Goal: Information Seeking & Learning: Find specific fact

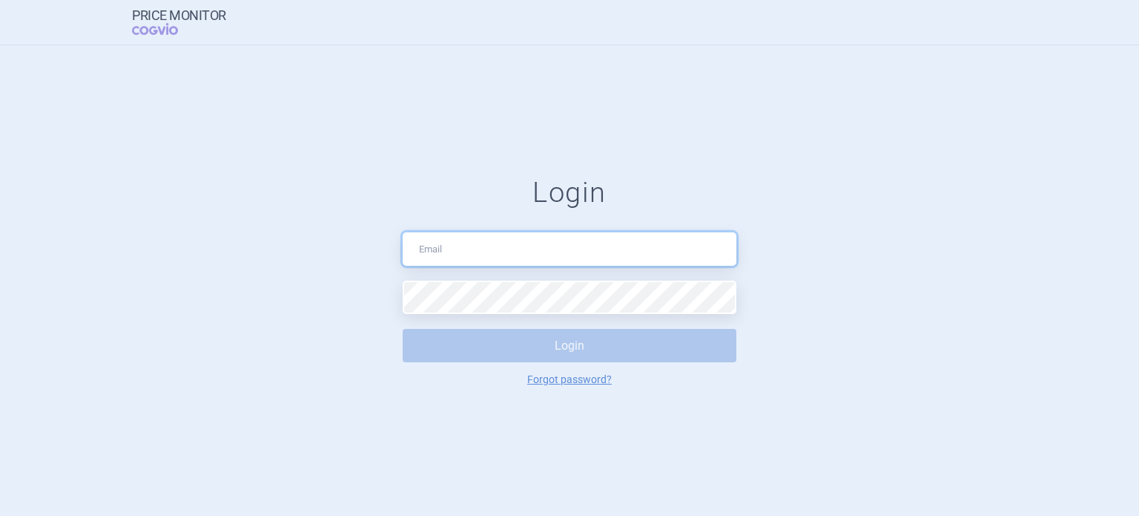
click at [456, 249] on input "text" at bounding box center [570, 248] width 334 height 33
type input "[PERSON_NAME][EMAIL_ADDRESS][DOMAIN_NAME]"
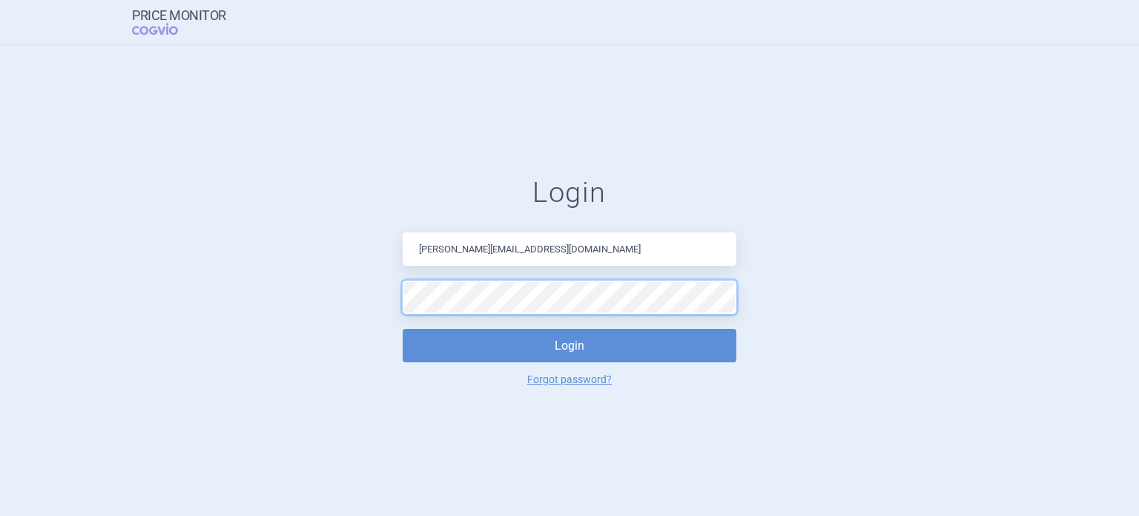
click at [403, 329] on button "Login" at bounding box center [570, 345] width 334 height 33
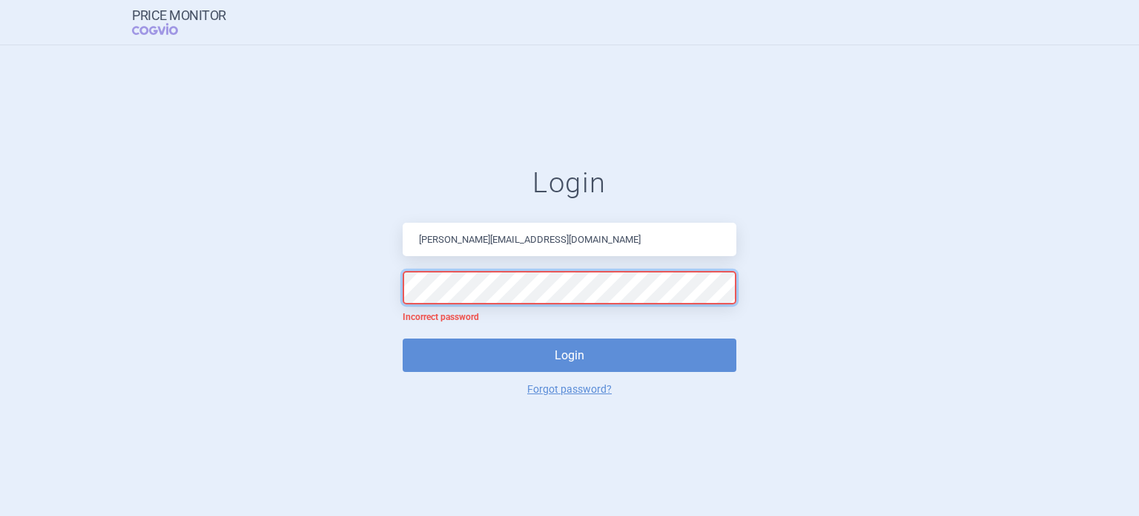
click at [403, 338] on button "Login" at bounding box center [570, 354] width 334 height 33
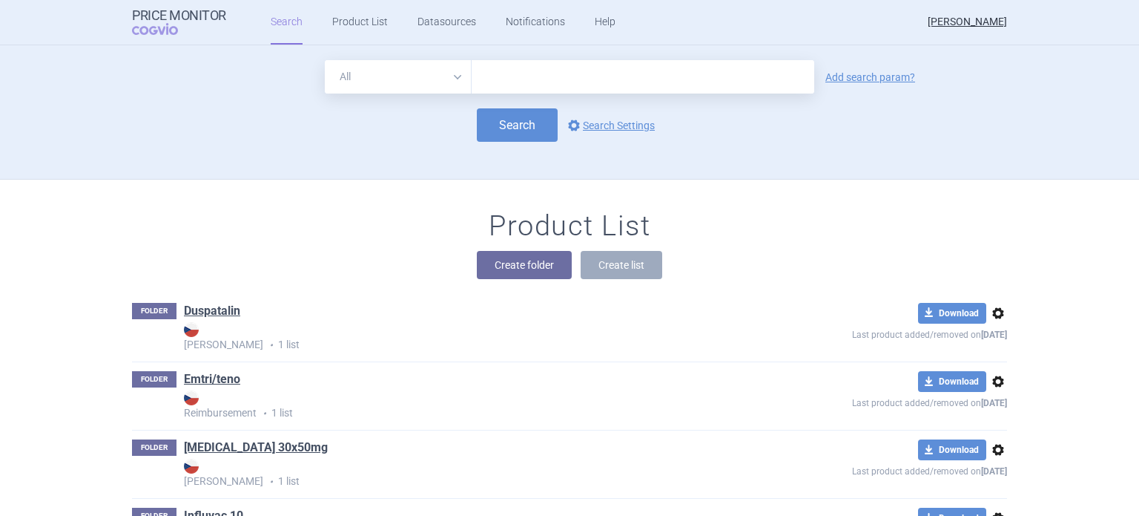
click at [562, 83] on input "text" at bounding box center [643, 76] width 343 height 33
type input "[MEDICAL_DATA]"
click at [523, 132] on button "Search" at bounding box center [517, 124] width 81 height 33
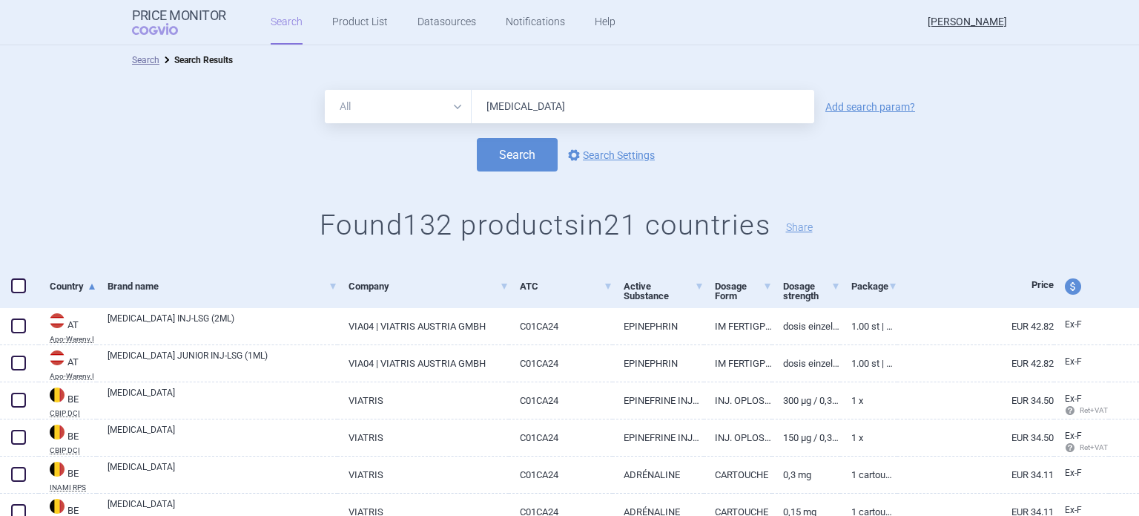
click at [575, 117] on input "[MEDICAL_DATA]" at bounding box center [643, 106] width 343 height 33
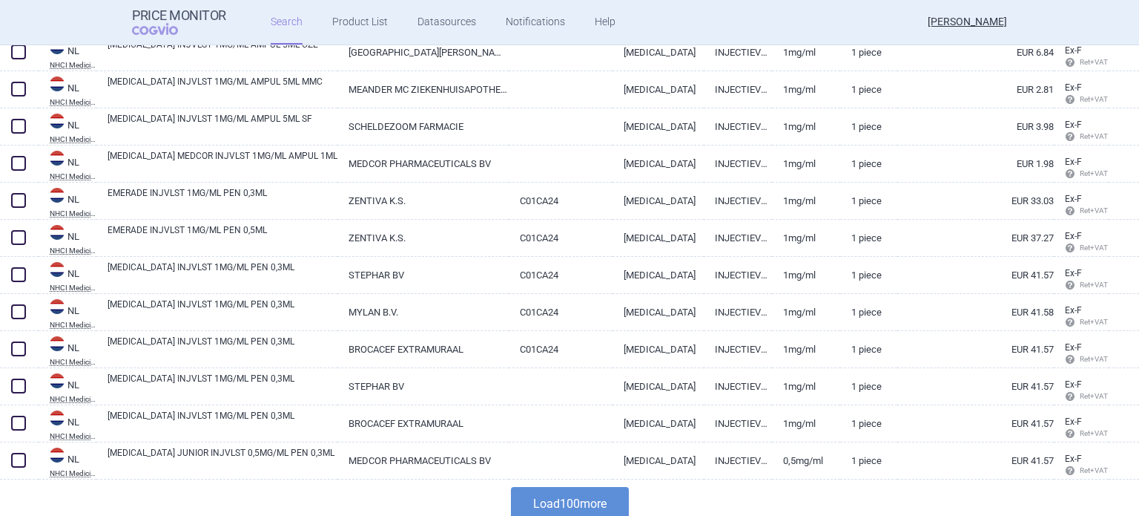
scroll to position [3549, 0]
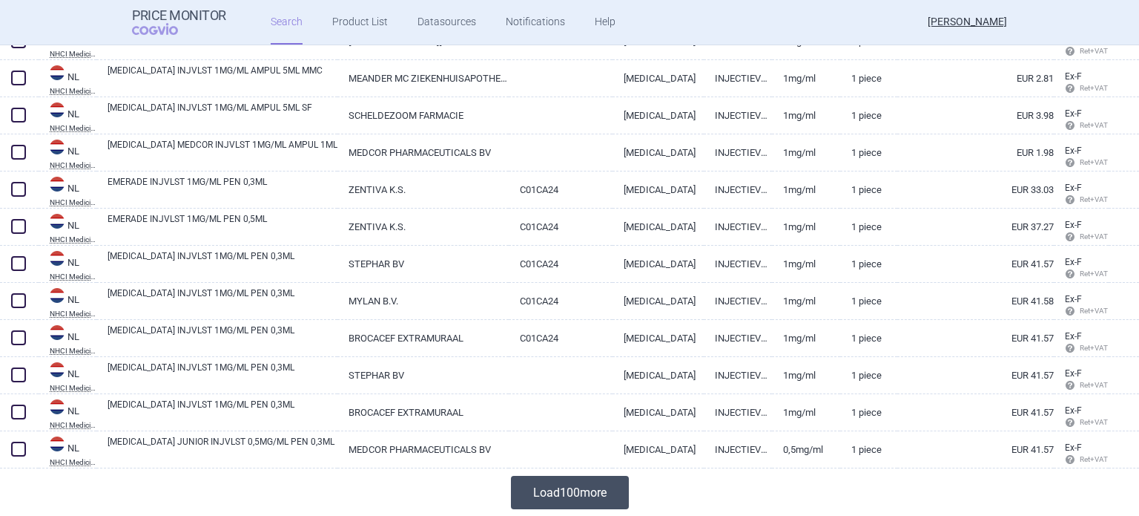
click at [580, 489] on button "Load 100 more" at bounding box center [570, 491] width 118 height 33
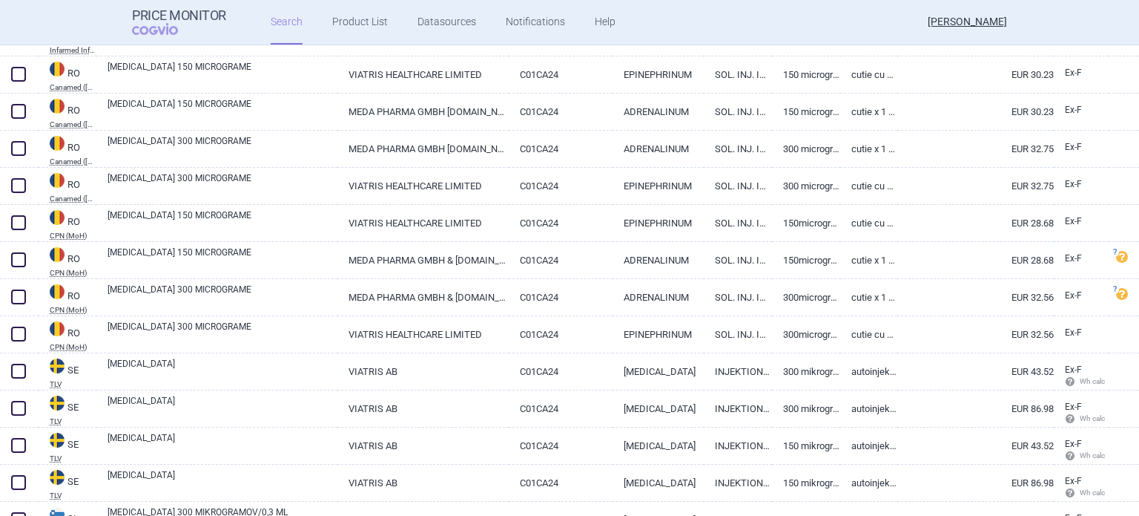
scroll to position [4463, 0]
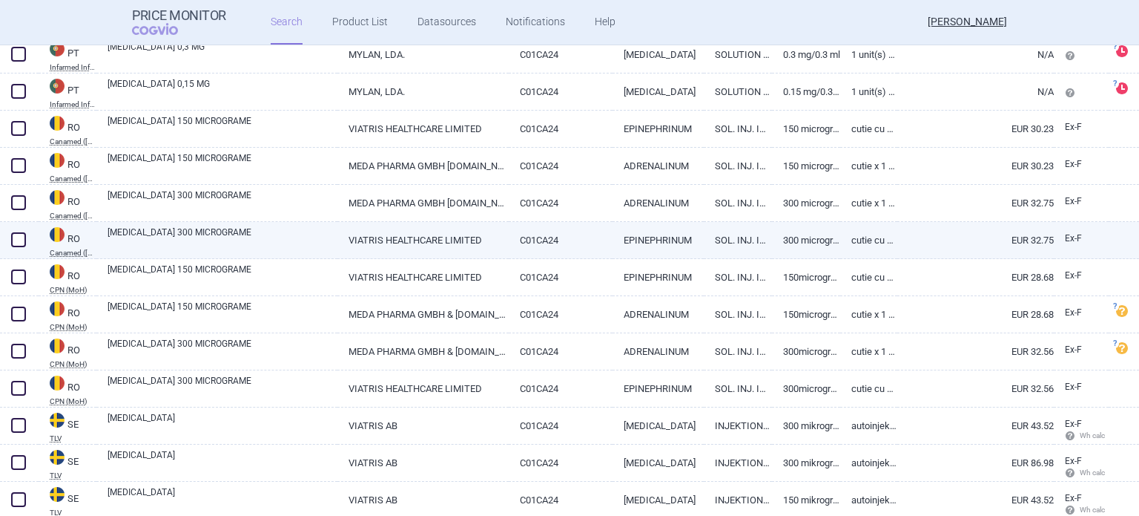
click at [140, 231] on link "[MEDICAL_DATA] 300 MICROGRAME" at bounding box center [223, 239] width 230 height 27
select select "EUR"
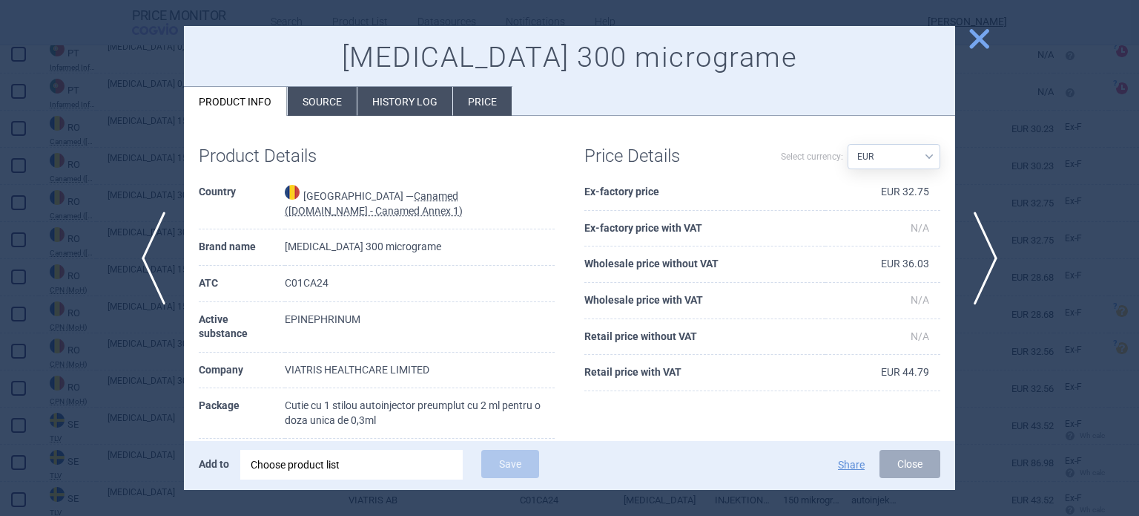
click at [983, 41] on span "close" at bounding box center [980, 39] width 26 height 26
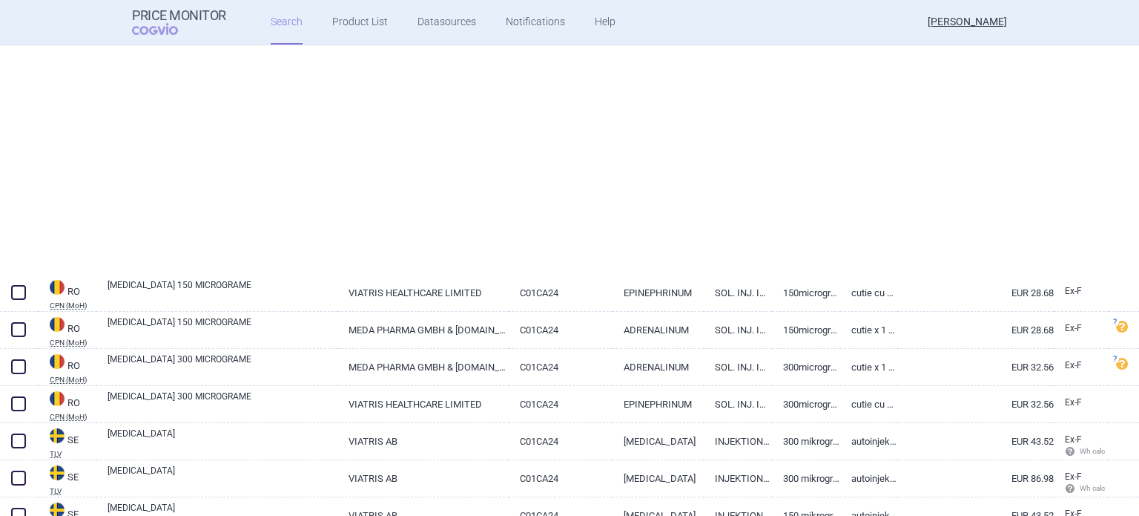
scroll to position [4736, 0]
